Goal: Task Accomplishment & Management: Use online tool/utility

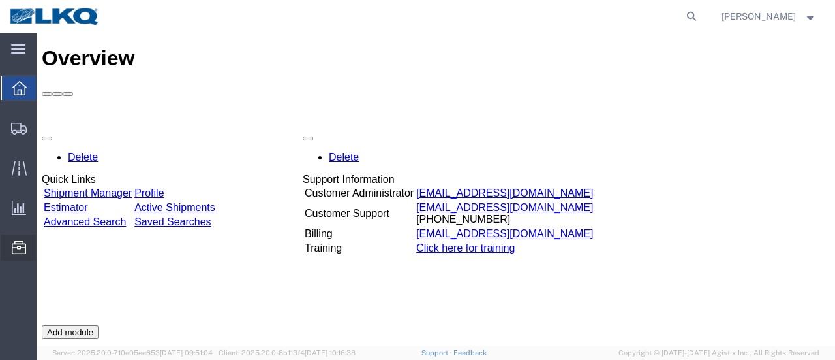
click at [0, 0] on span "Location Appointment" at bounding box center [0, 0] width 0 height 0
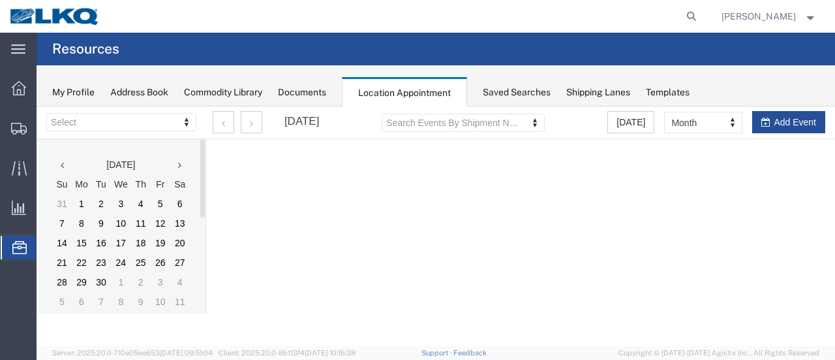
select select "28712"
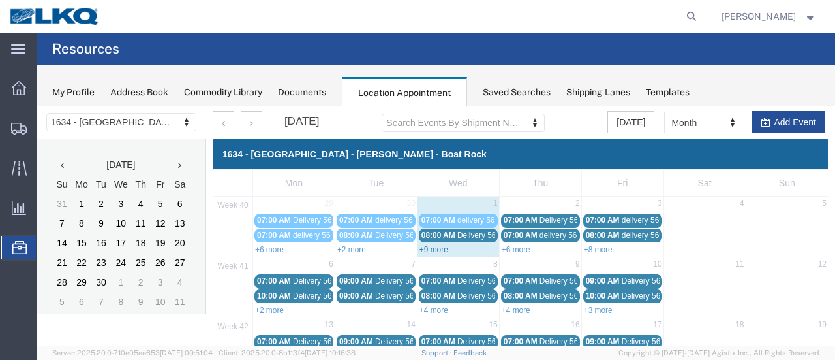
click at [431, 247] on link "+9 more" at bounding box center [434, 249] width 29 height 9
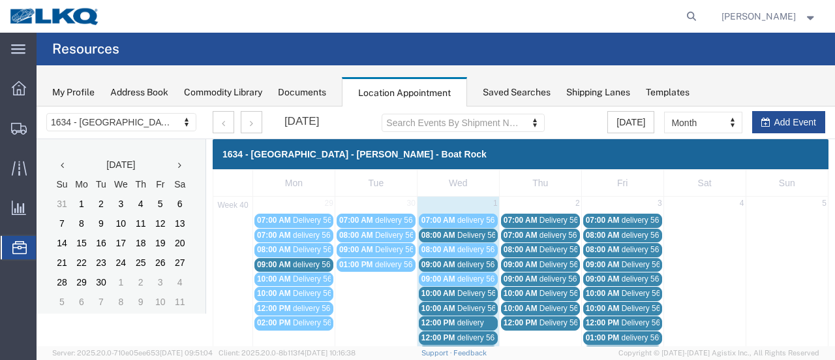
click at [478, 235] on span "Delivery 56607101" at bounding box center [489, 234] width 65 height 9
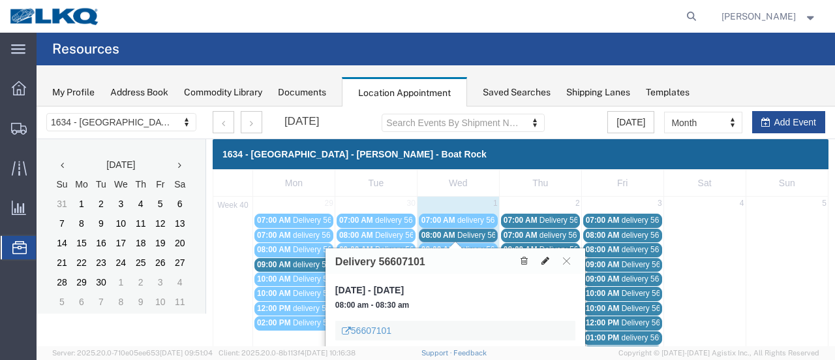
click at [545, 259] on icon at bounding box center [546, 260] width 8 height 9
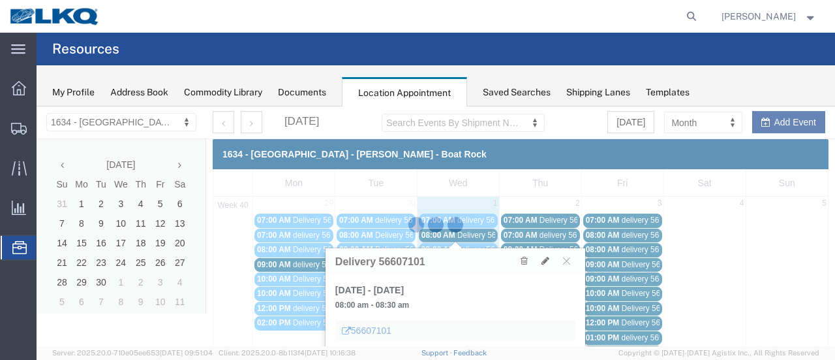
select select "1"
select select
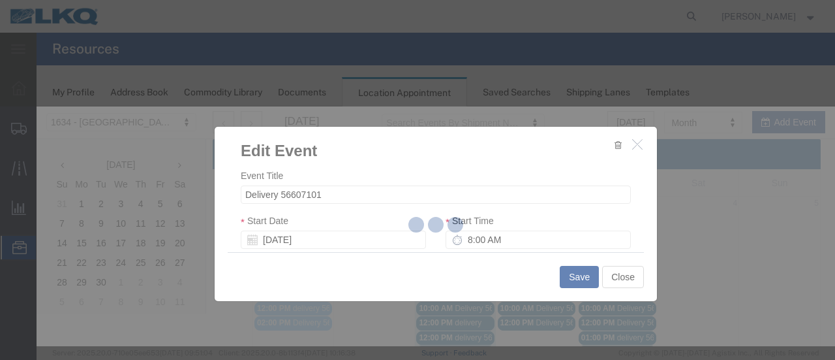
select select
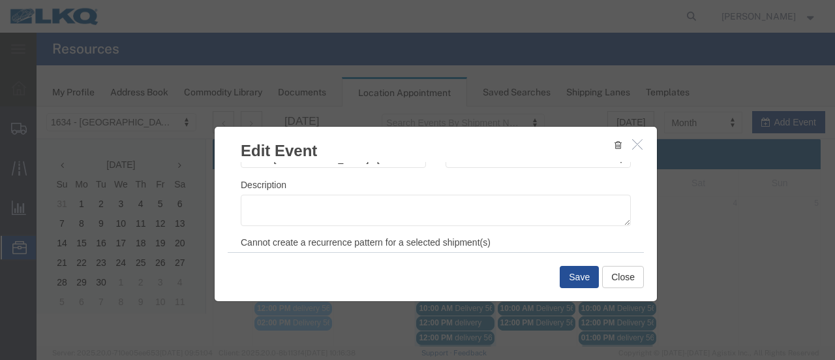
scroll to position [196, 0]
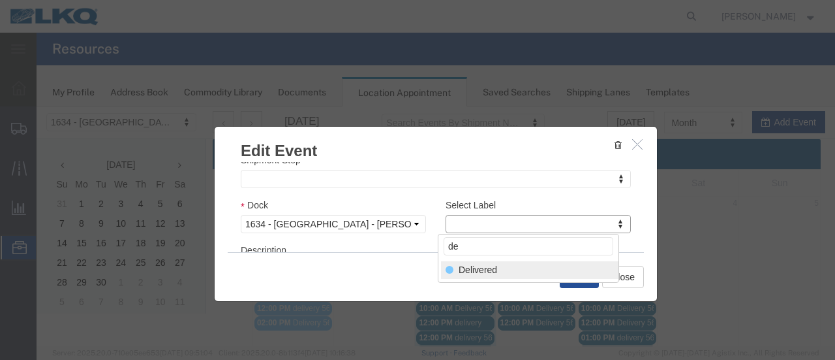
type input "de"
select select "40"
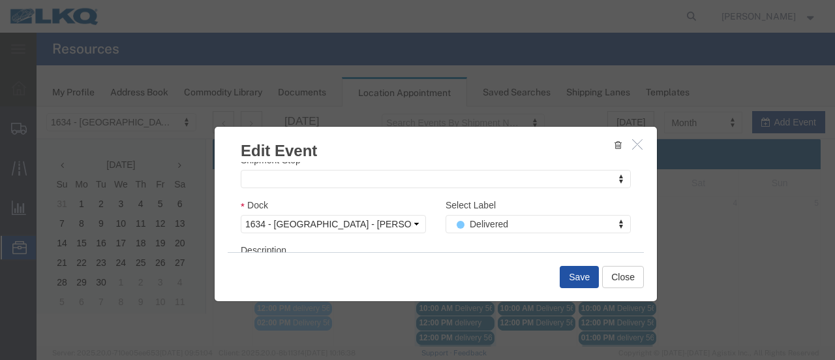
click at [571, 271] on button "Save" at bounding box center [579, 277] width 39 height 22
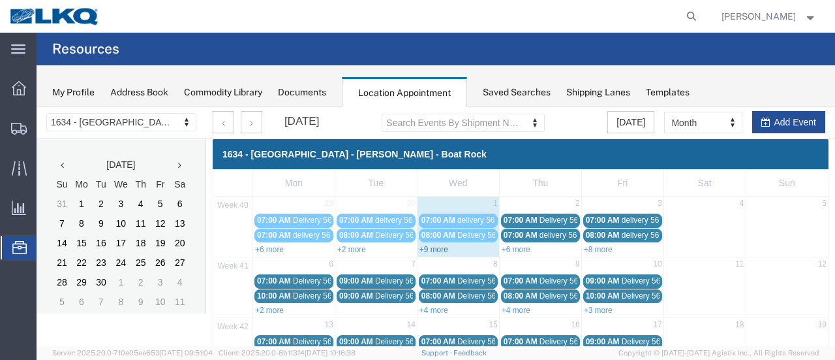
click at [433, 245] on link "+9 more" at bounding box center [434, 249] width 29 height 9
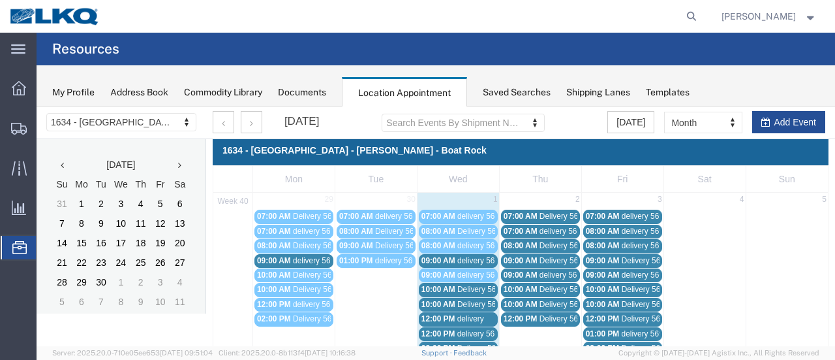
scroll to position [0, 0]
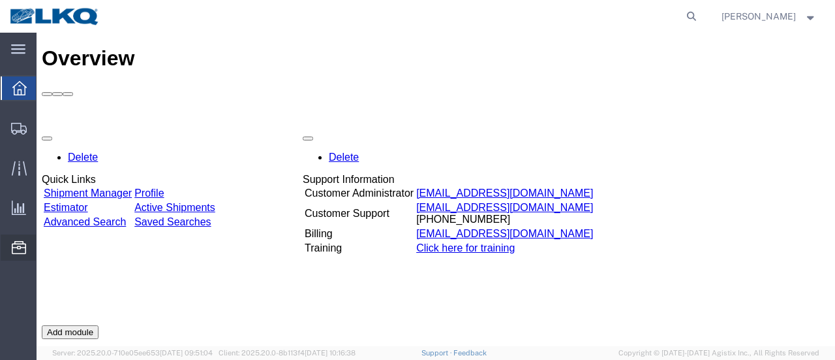
click at [0, 0] on span "Location Appointment" at bounding box center [0, 0] width 0 height 0
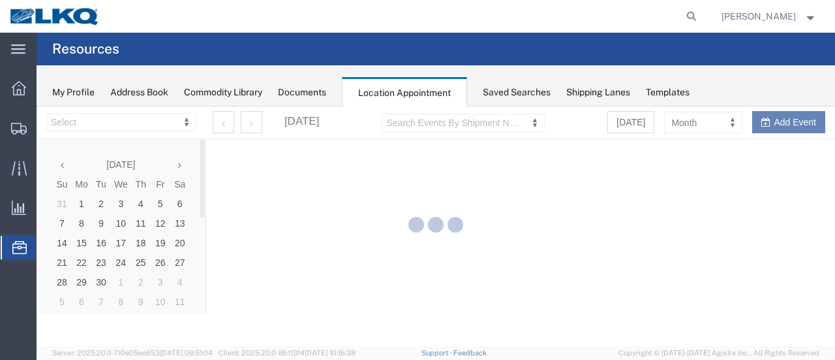
select select "28712"
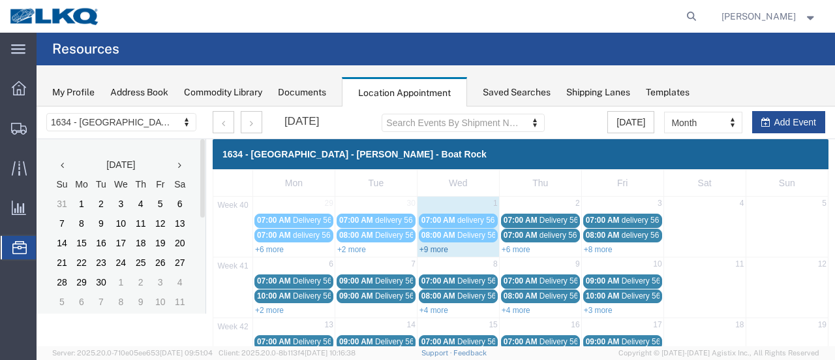
click at [429, 250] on link "+9 more" at bounding box center [434, 249] width 29 height 9
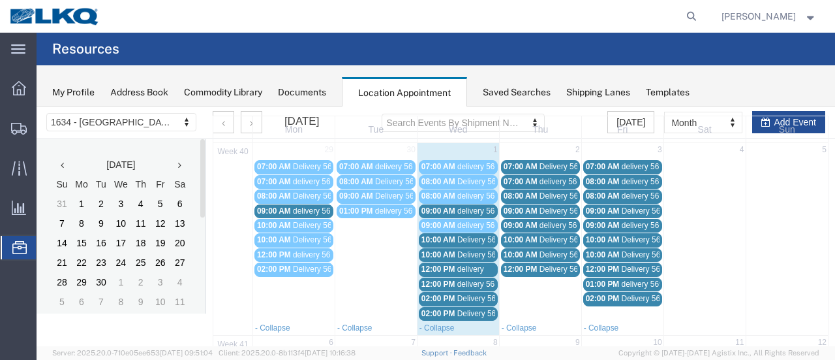
scroll to position [65, 0]
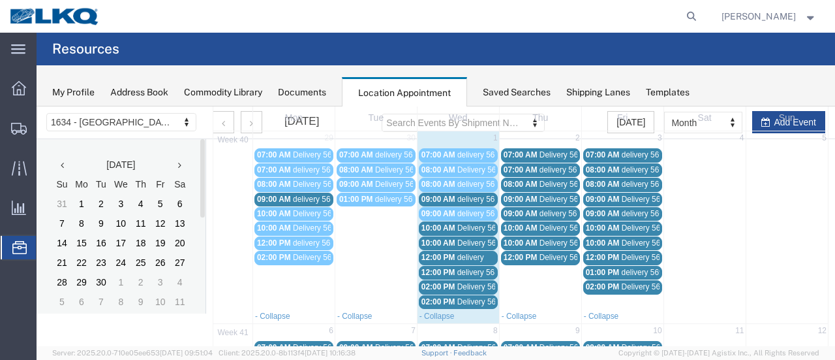
click at [483, 195] on span "delivery 56949045" at bounding box center [488, 198] width 63 height 9
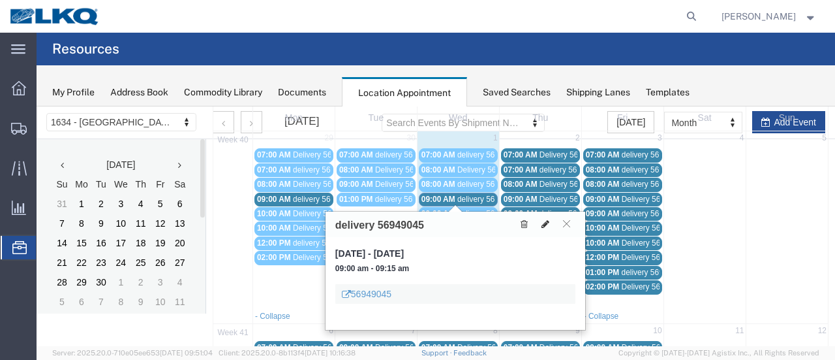
click at [546, 220] on icon at bounding box center [546, 223] width 8 height 9
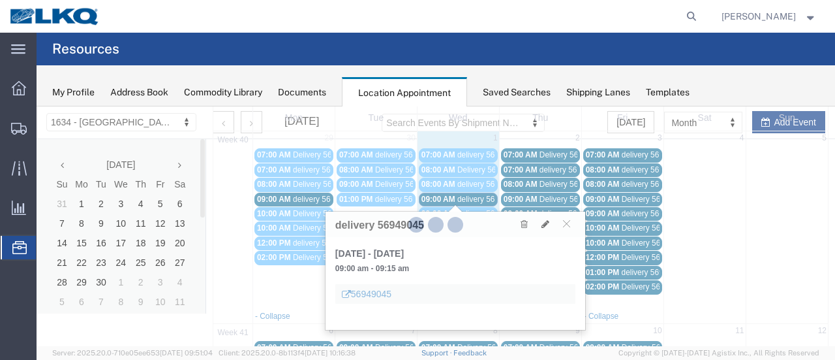
select select "1"
select select
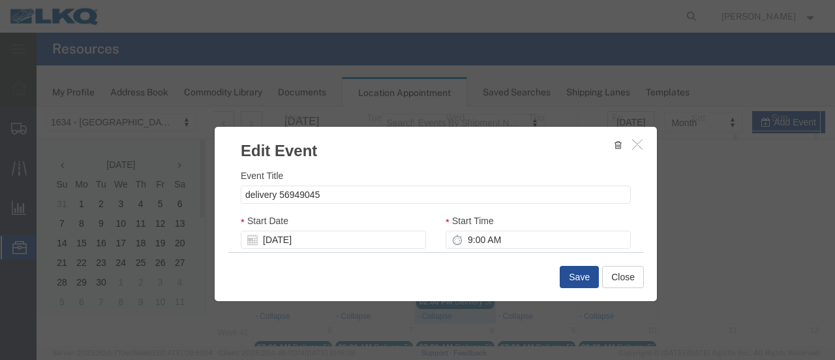
select select
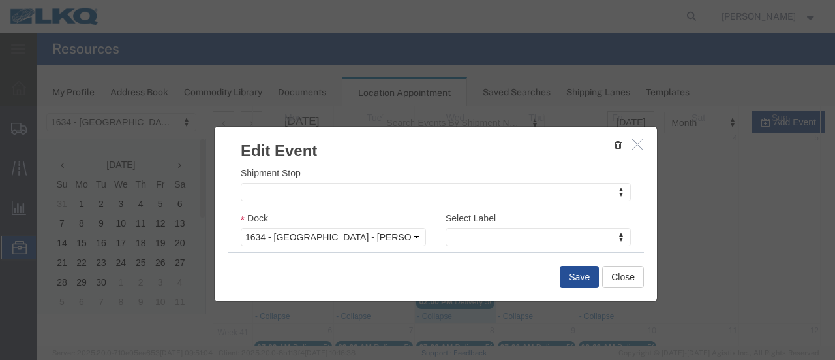
scroll to position [196, 0]
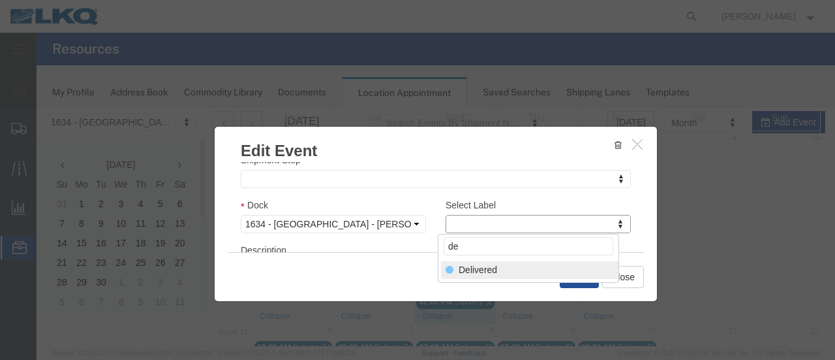
type input "de"
select select "40"
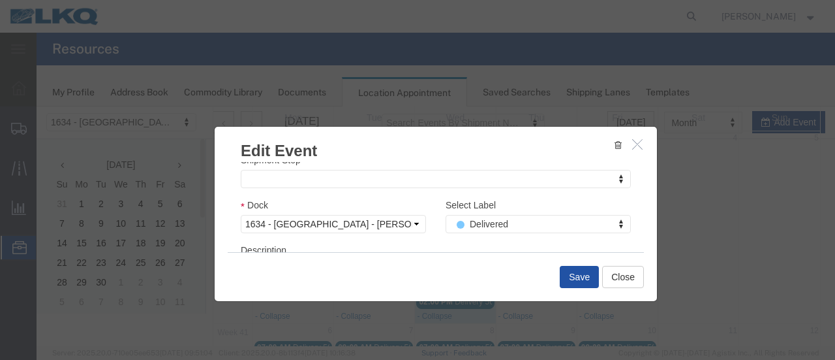
click at [570, 275] on button "Save" at bounding box center [579, 277] width 39 height 22
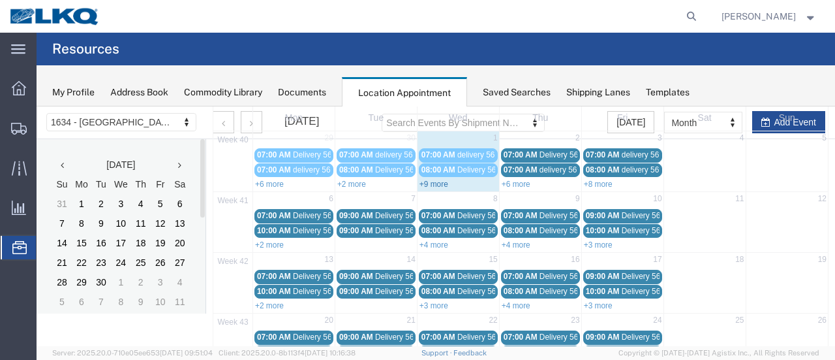
click at [431, 182] on link "+9 more" at bounding box center [434, 183] width 29 height 9
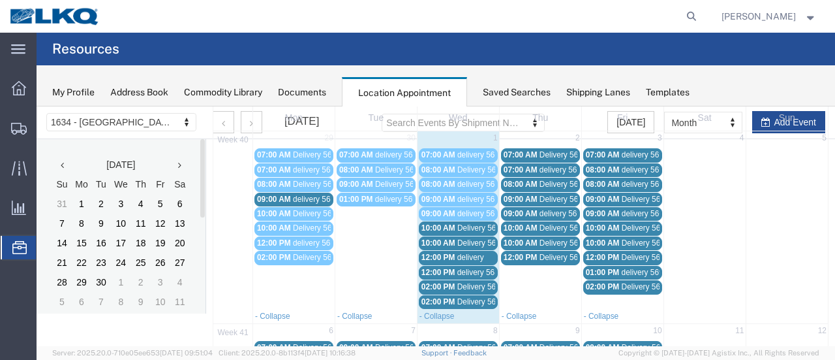
click at [469, 210] on span "delivery 56949641" at bounding box center [488, 213] width 63 height 9
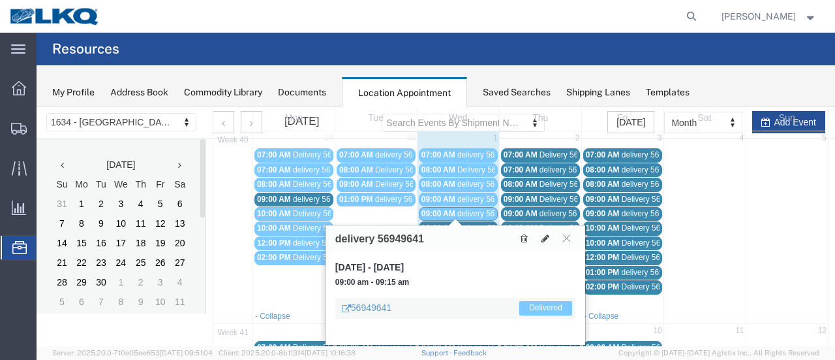
click at [484, 196] on span "delivery 56949045" at bounding box center [488, 198] width 63 height 9
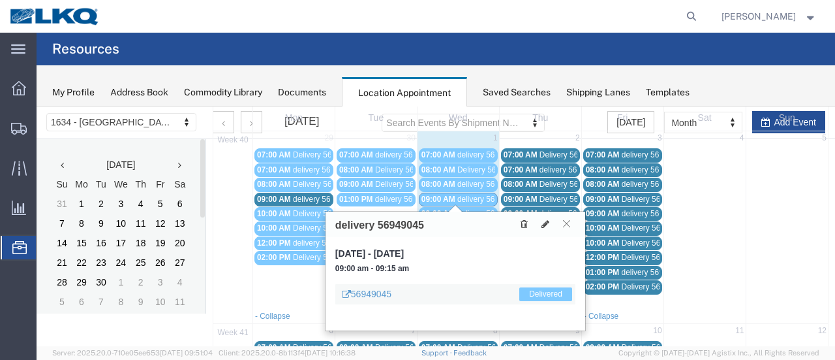
click at [566, 223] on icon at bounding box center [566, 223] width 7 height 8
